Goal: Task Accomplishment & Management: Manage account settings

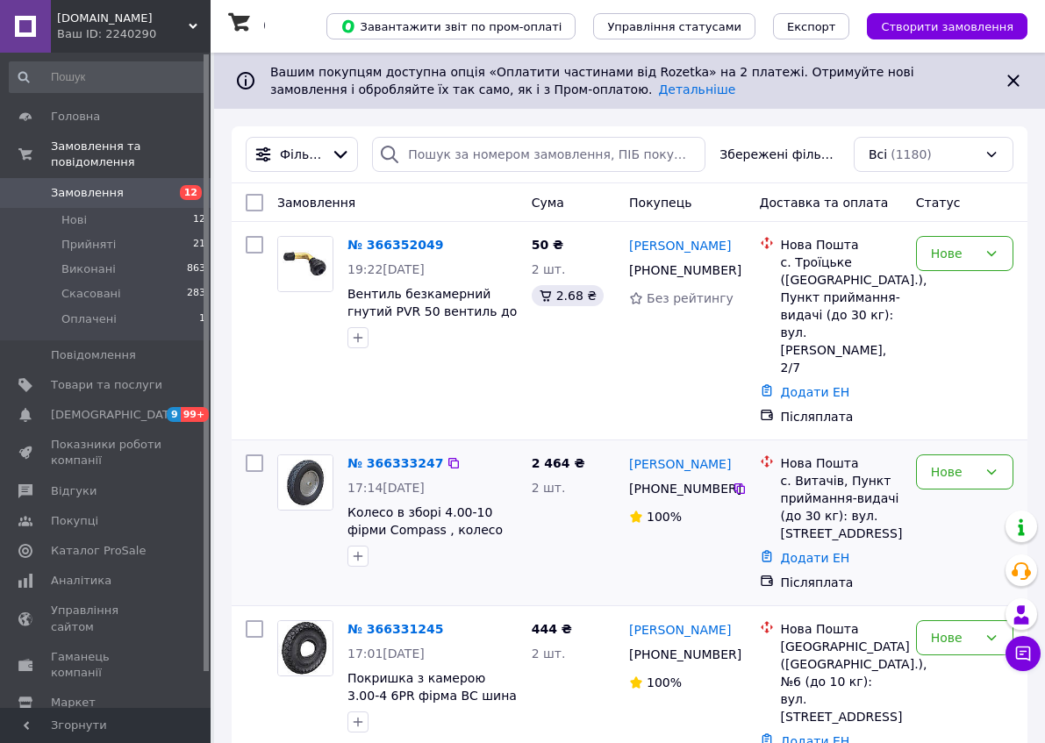
click at [293, 455] on img at bounding box center [305, 482] width 54 height 54
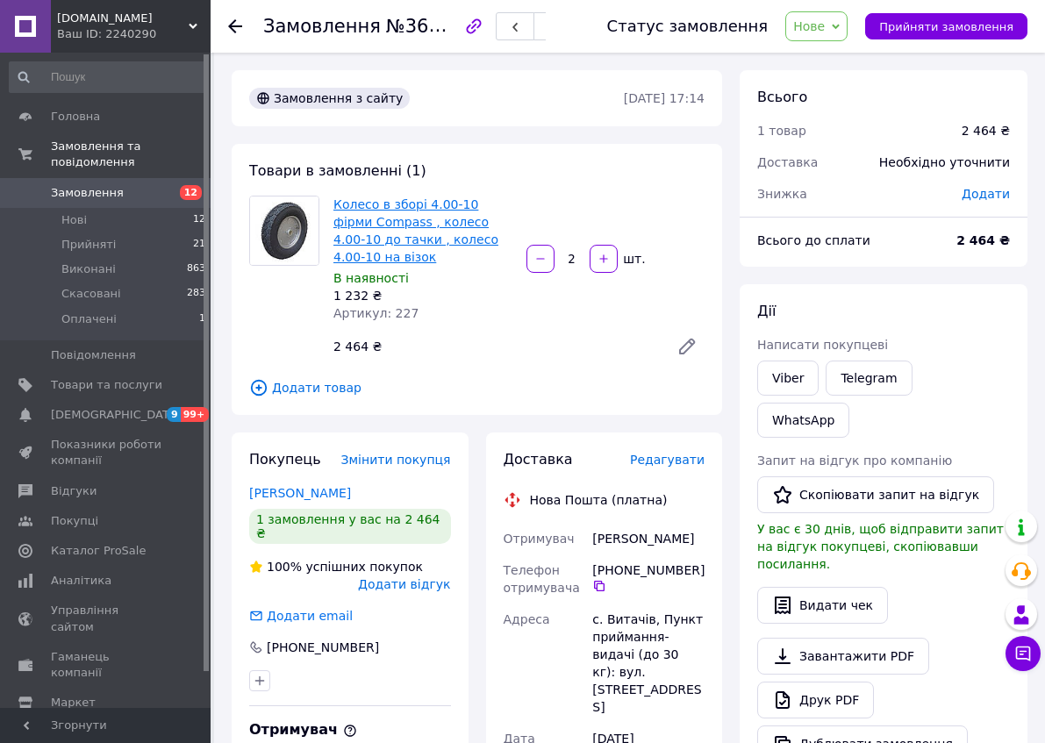
click at [420, 214] on link "Колесо в зборі 4.00-10 фірми Compass , колесо 4.00-10 до тачки , колесо 4.00-10…" at bounding box center [415, 230] width 165 height 67
